Goal: Task Accomplishment & Management: Use online tool/utility

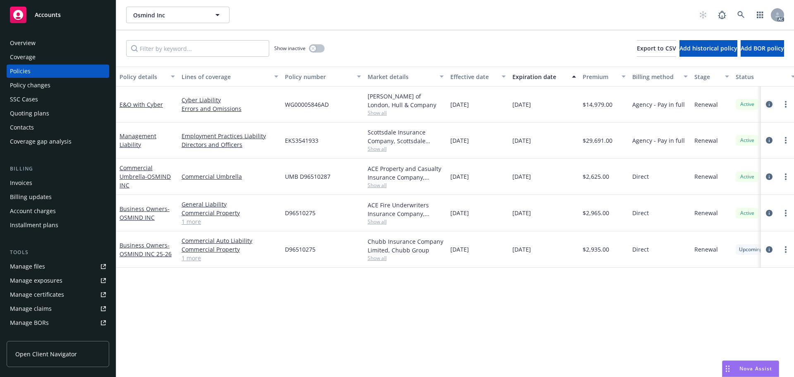
click at [768, 103] on icon "circleInformation" at bounding box center [769, 104] width 7 height 7
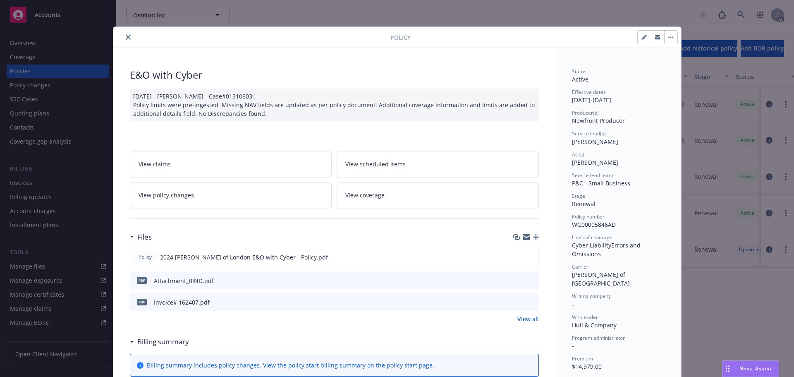
click at [123, 31] on div "Policy" at bounding box center [397, 37] width 568 height 21
click at [123, 38] on button "close" at bounding box center [128, 37] width 10 height 10
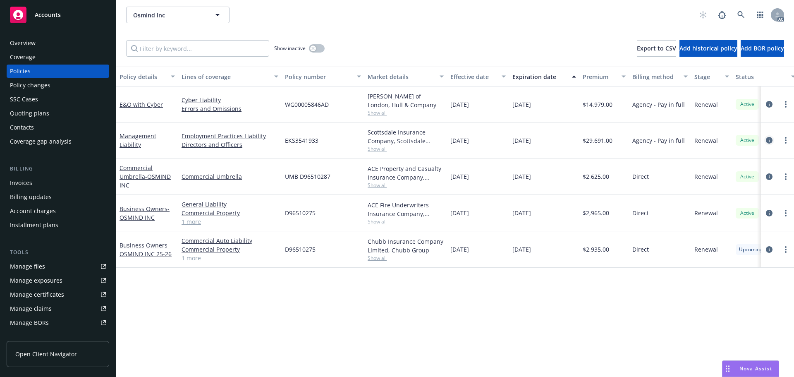
click at [768, 140] on icon "circleInformation" at bounding box center [769, 140] width 7 height 7
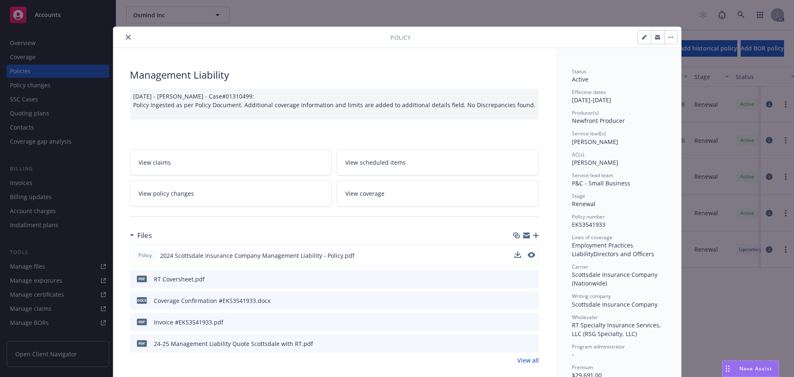
click at [528, 258] on button at bounding box center [531, 255] width 7 height 9
click at [529, 257] on icon "preview file" at bounding box center [530, 255] width 7 height 6
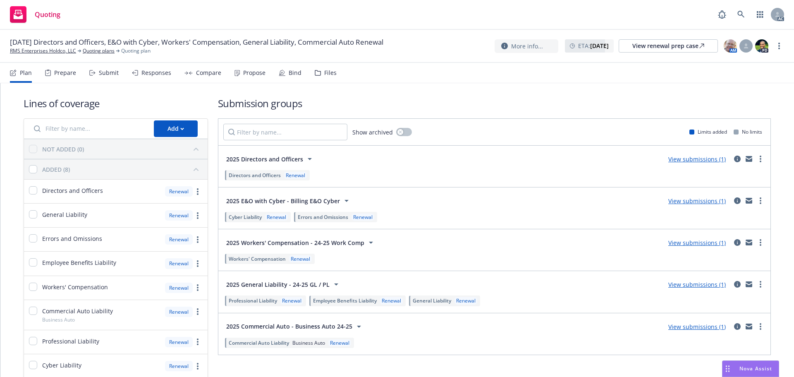
click at [104, 76] on div "Submit" at bounding box center [109, 72] width 20 height 7
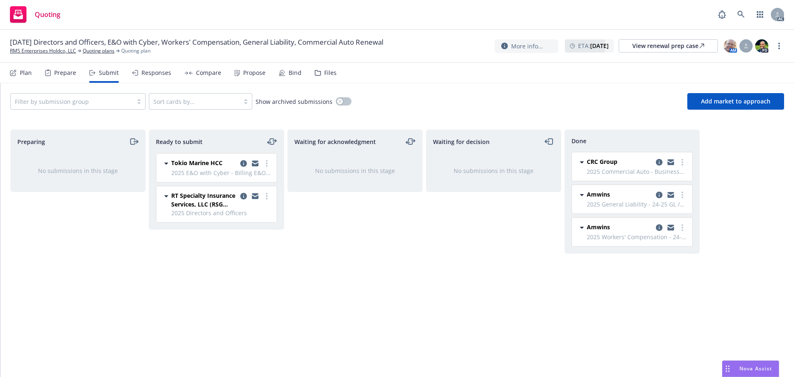
click at [158, 77] on div "Responses" at bounding box center [151, 73] width 39 height 20
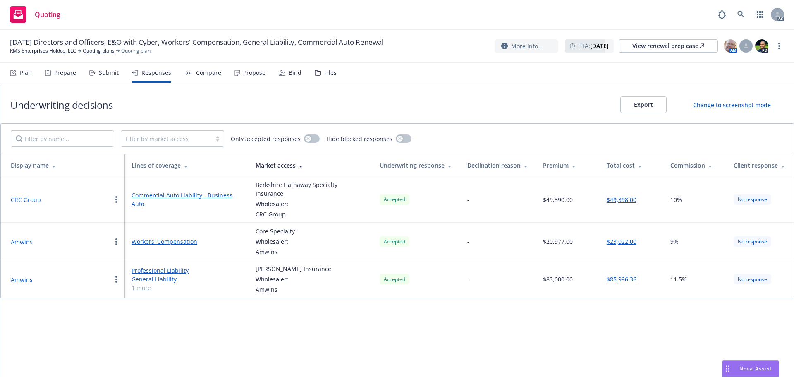
click at [24, 237] on button "Amwins" at bounding box center [22, 241] width 22 height 9
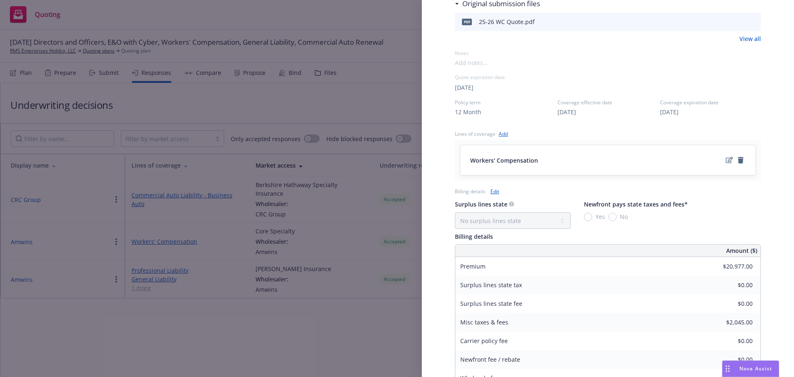
scroll to position [177, 0]
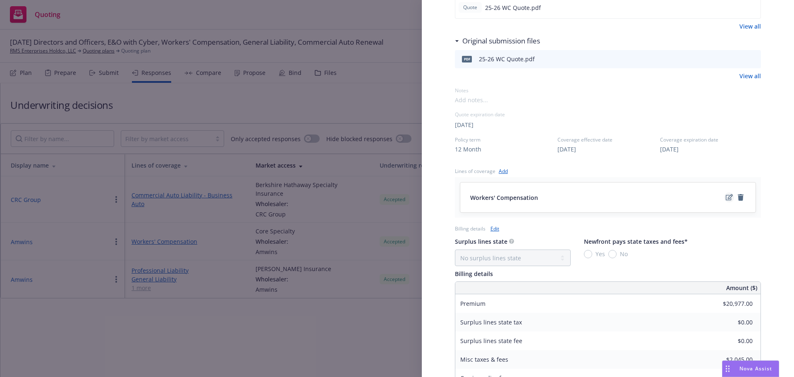
click at [726, 199] on icon "edit" at bounding box center [729, 197] width 7 height 6
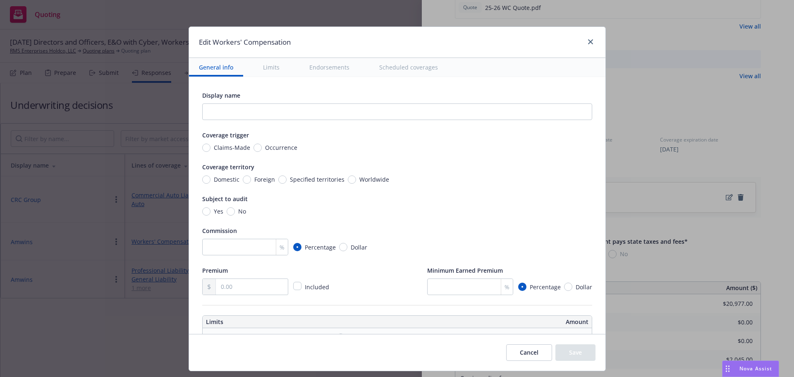
click at [419, 67] on button "Scheduled coverages" at bounding box center [408, 67] width 79 height 19
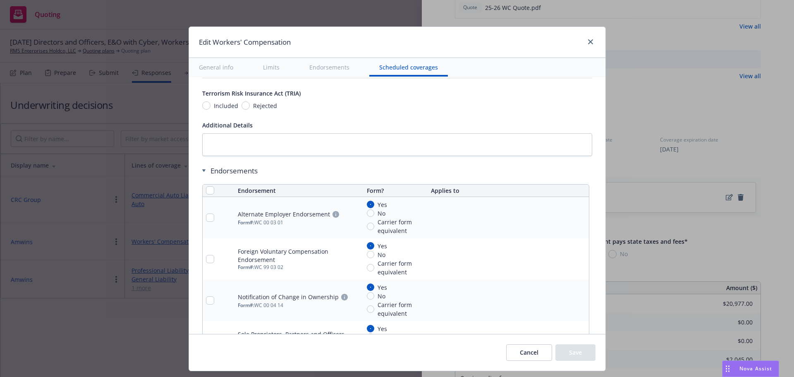
scroll to position [968, 0]
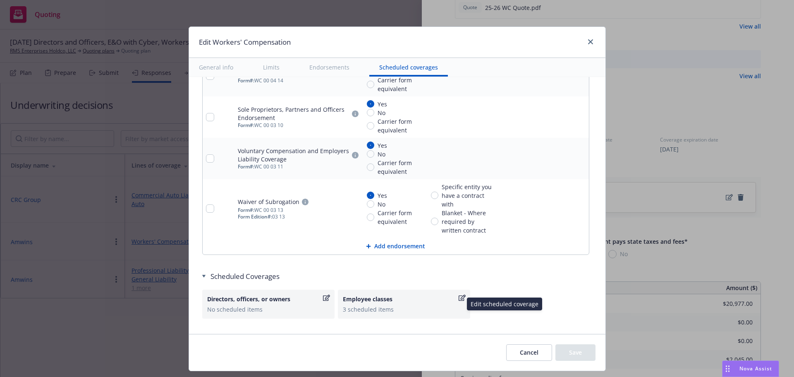
click at [400, 306] on div "3 scheduled items" at bounding box center [404, 309] width 122 height 9
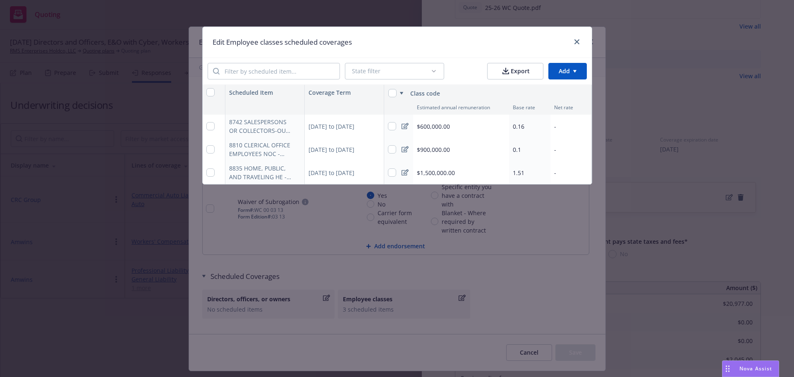
click at [484, 255] on div "Edit Employee classes scheduled coverages State filter Export Add Scheduled Ite…" at bounding box center [397, 188] width 794 height 377
click at [575, 45] on link "close" at bounding box center [577, 42] width 10 height 10
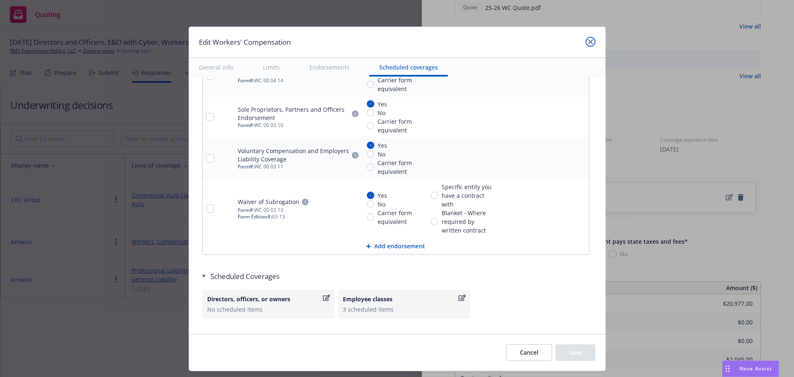
click at [588, 41] on icon "close" at bounding box center [590, 41] width 5 height 5
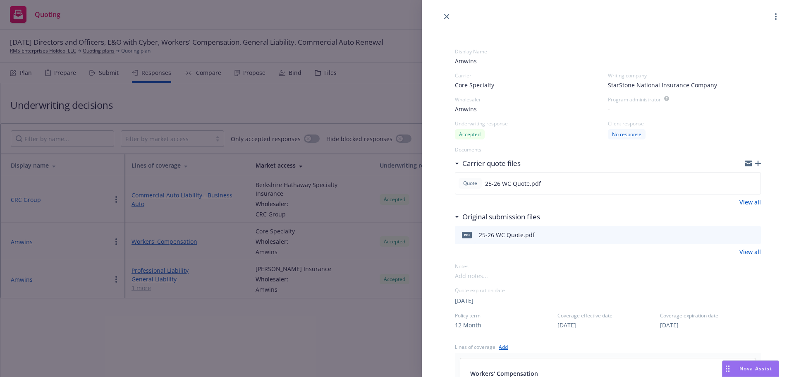
scroll to position [0, 0]
click at [359, 322] on div "Display Name Amwins Carrier Core Specialty Writing company StarStone National I…" at bounding box center [397, 188] width 794 height 377
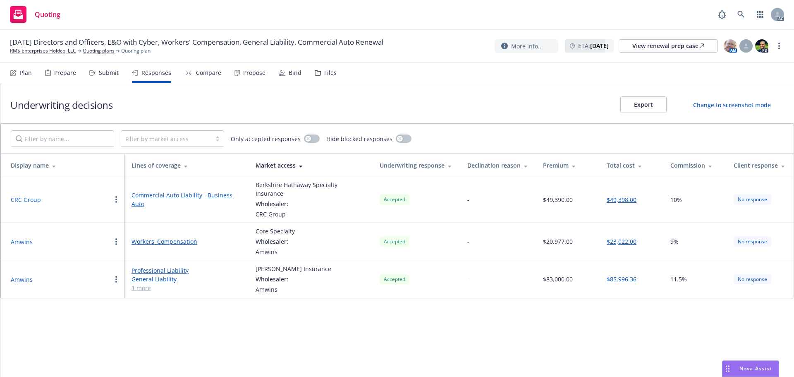
click at [254, 68] on div "Propose" at bounding box center [249, 73] width 31 height 20
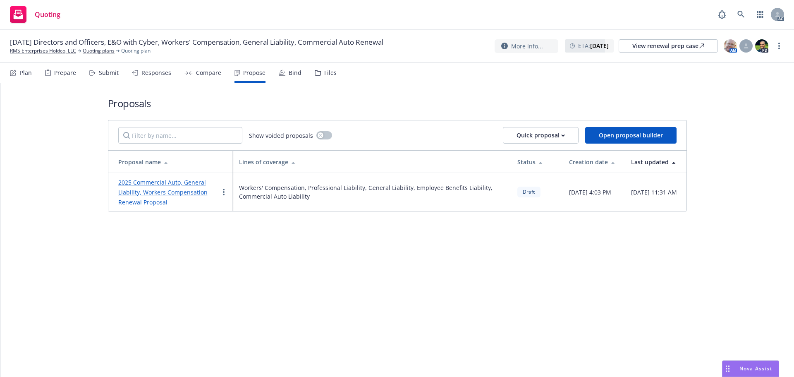
click at [165, 184] on link "2025 Commercial Auto, General Liability, Workers Compensation Renewal Proposal" at bounding box center [162, 192] width 89 height 28
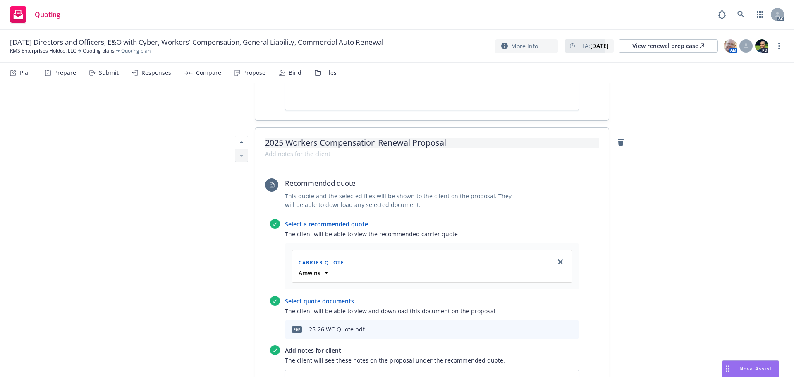
scroll to position [1530, 0]
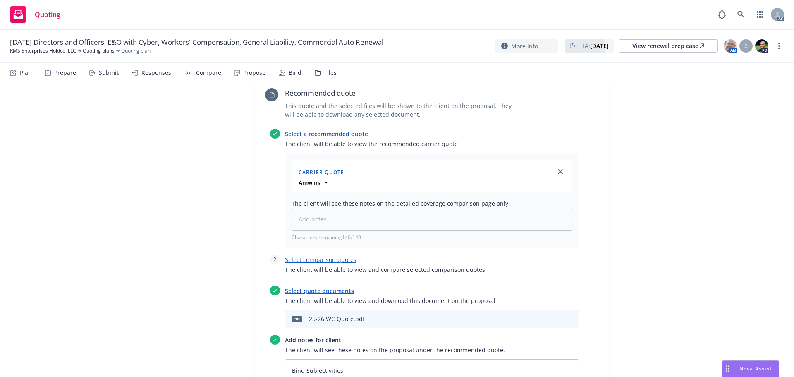
type textarea "x"
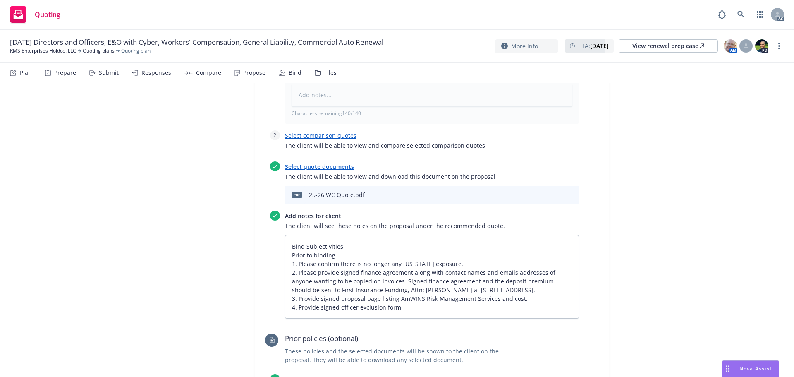
scroll to position [1447, 0]
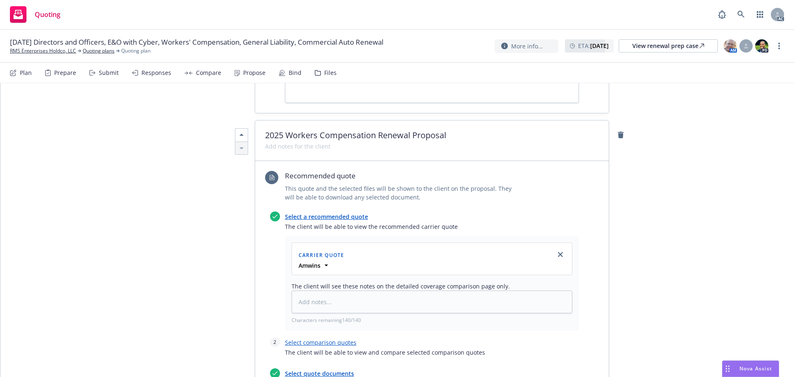
click at [155, 73] on div "Responses" at bounding box center [156, 72] width 30 height 7
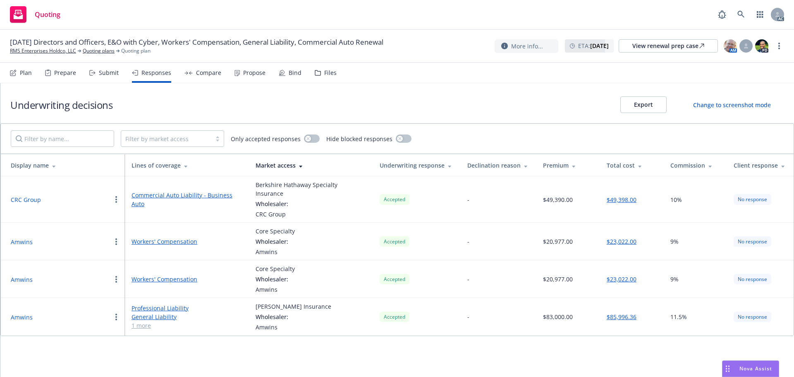
click at [20, 237] on button "Amwins" at bounding box center [22, 241] width 22 height 9
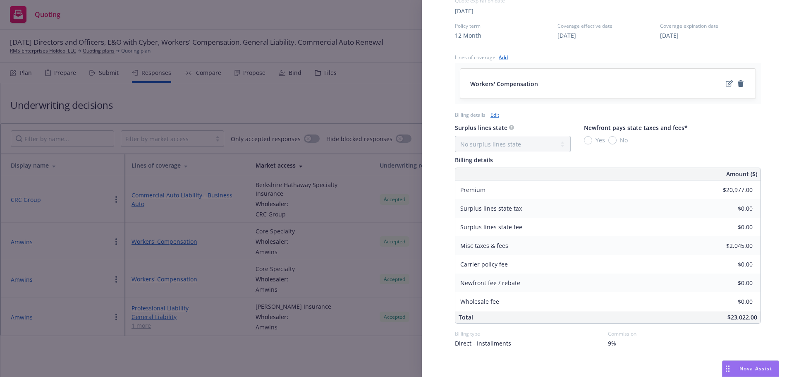
scroll to position [323, 0]
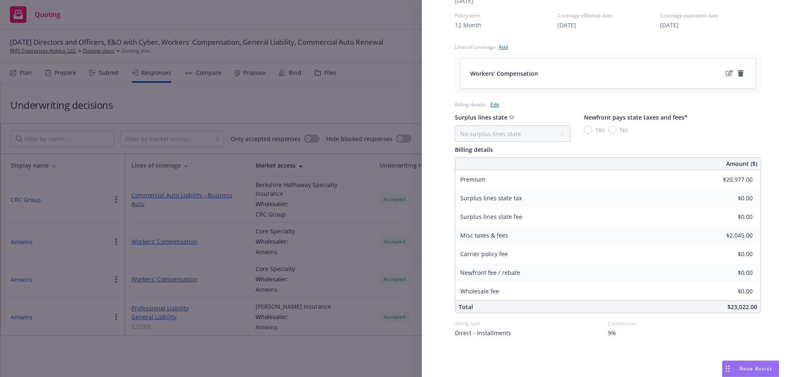
click at [246, 342] on div "Display Name Amwins Carrier Core Specialty Writing company StarStone National I…" at bounding box center [397, 188] width 794 height 377
